Goal: Task Accomplishment & Management: Use online tool/utility

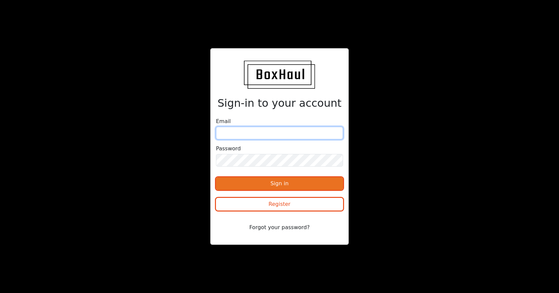
type input "[EMAIL_ADDRESS][DOMAIN_NAME]"
click at [262, 187] on button "Sign in" at bounding box center [279, 183] width 127 height 13
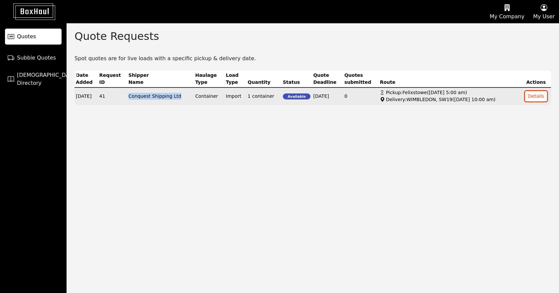
drag, startPoint x: 182, startPoint y: 97, endPoint x: 126, endPoint y: 97, distance: 55.9
click at [127, 97] on td "Conquest Shipping Ltd" at bounding box center [160, 96] width 67 height 17
copy td "Conquest Shipping Ltd"
click at [397, 97] on div "Delivery: [GEOGRAPHIC_DATA], SW19 ( [DATE] 10:00 am )" at bounding box center [450, 99] width 140 height 7
click at [534, 95] on button "Details" at bounding box center [536, 96] width 22 height 10
